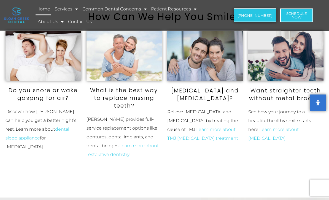
scroll to position [215, 0]
click at [17, 141] on link "dental sleep appliance" at bounding box center [38, 134] width 64 height 14
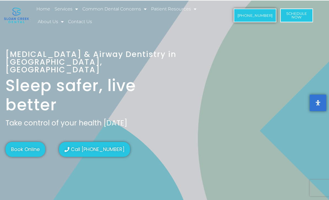
click at [19, 17] on img at bounding box center [16, 15] width 25 height 15
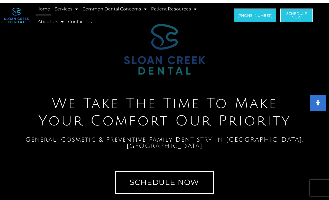
click at [134, 9] on link "Common Dental Concerns" at bounding box center [115, 9] width 66 height 13
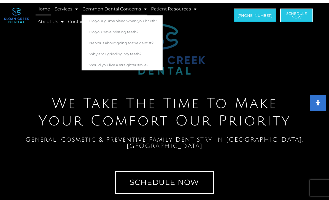
click at [67, 11] on link "Services" at bounding box center [66, 9] width 25 height 13
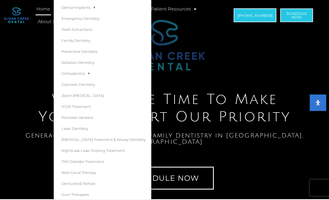
scroll to position [4, 0]
click at [26, 173] on div "We Take The Time To Make Your Comfort Our Priority General, Cosmetic & Preventi…" at bounding box center [164, 99] width 329 height 187
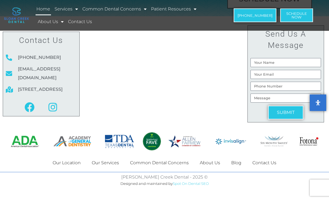
scroll to position [3091, 0]
click at [53, 23] on link "About Us" at bounding box center [51, 21] width 28 height 13
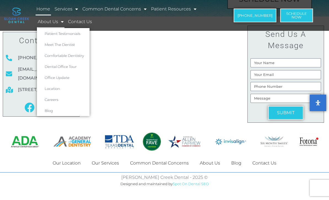
click at [48, 46] on link "Meet The Dentist" at bounding box center [63, 44] width 53 height 11
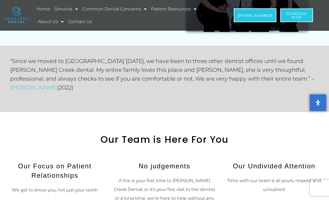
scroll to position [503, 0]
